Goal: Find specific page/section: Find specific page/section

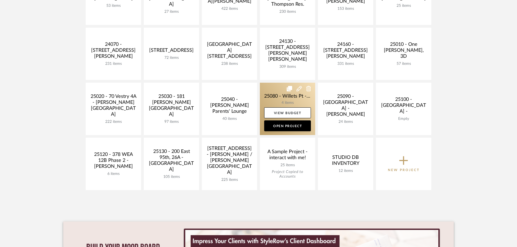
scroll to position [108, 0]
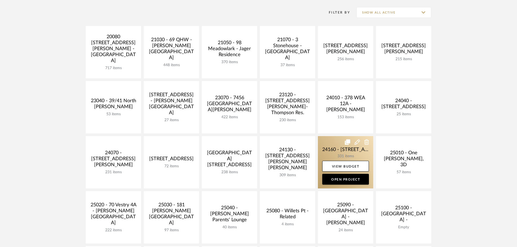
click at [338, 151] on link at bounding box center [345, 162] width 55 height 52
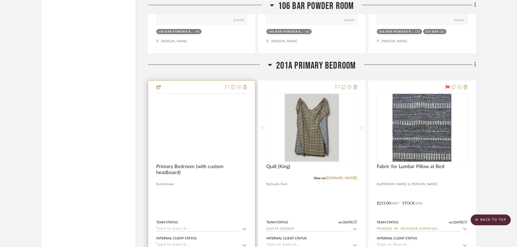
scroll to position [10055, 0]
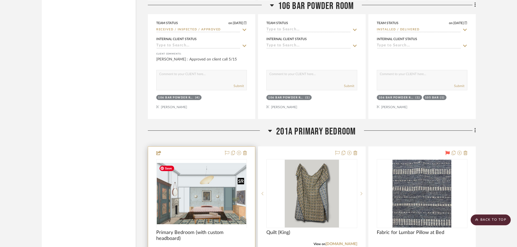
click at [209, 200] on div at bounding box center [201, 227] width 91 height 137
click at [209, 200] on img "0" at bounding box center [201, 194] width 89 height 62
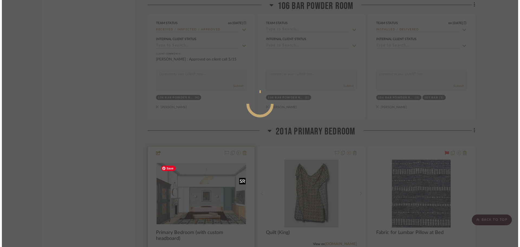
scroll to position [0, 0]
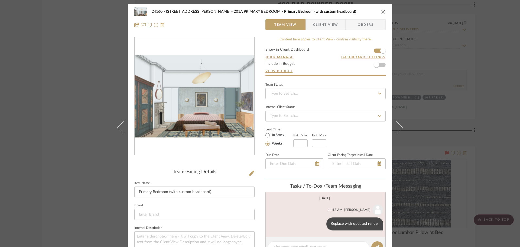
click at [207, 106] on img "0" at bounding box center [195, 96] width 120 height 82
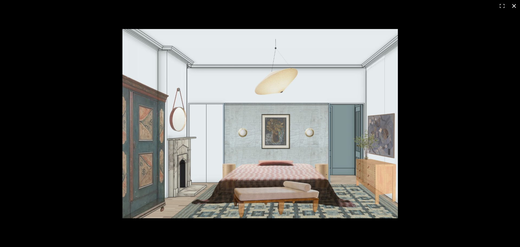
click at [57, 83] on div at bounding box center [260, 123] width 520 height 247
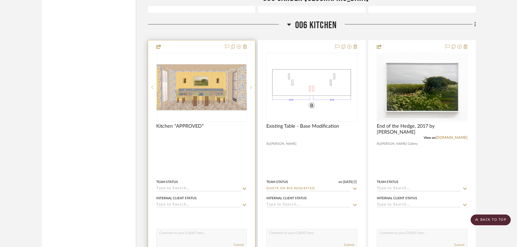
scroll to position [4940, 0]
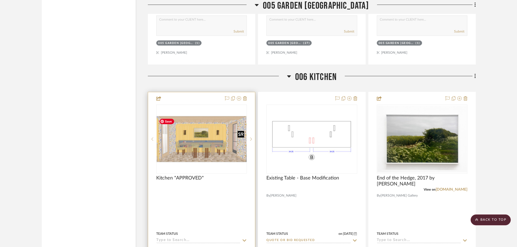
click at [195, 118] on img "0" at bounding box center [201, 139] width 89 height 46
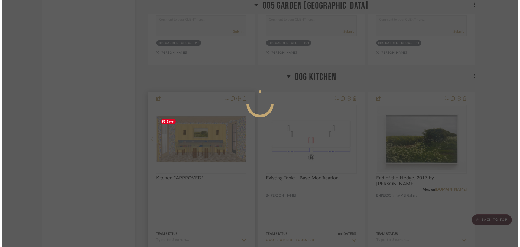
scroll to position [0, 0]
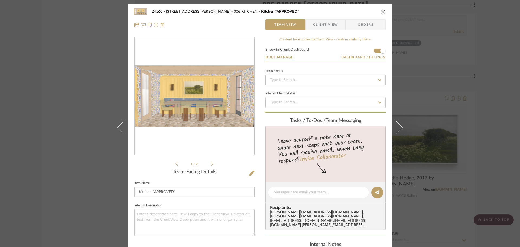
click at [185, 107] on img "0" at bounding box center [195, 96] width 120 height 62
